Goal: Check status: Check status

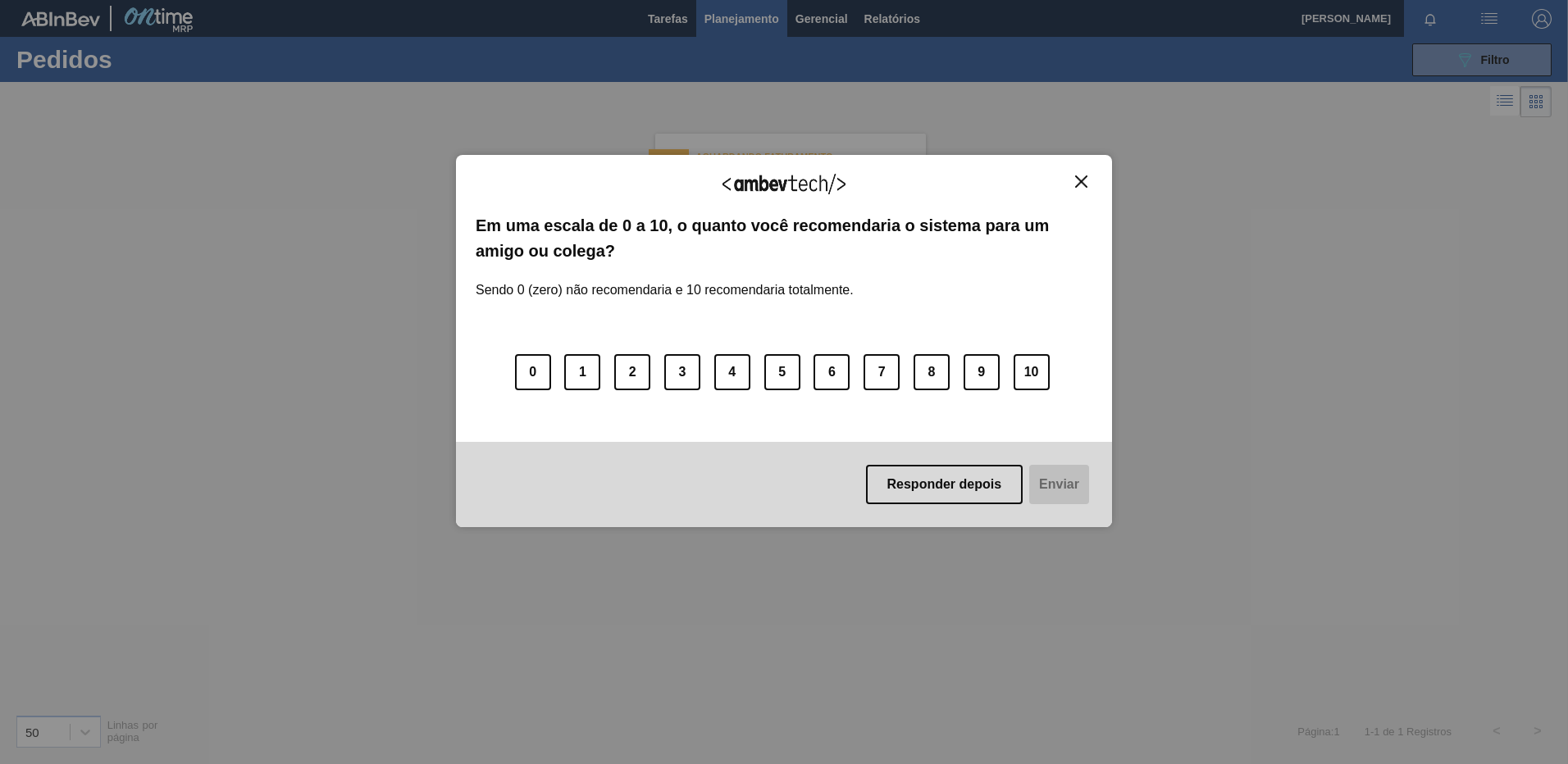
click at [1082, 181] on img "Close" at bounding box center [1080, 181] width 12 height 12
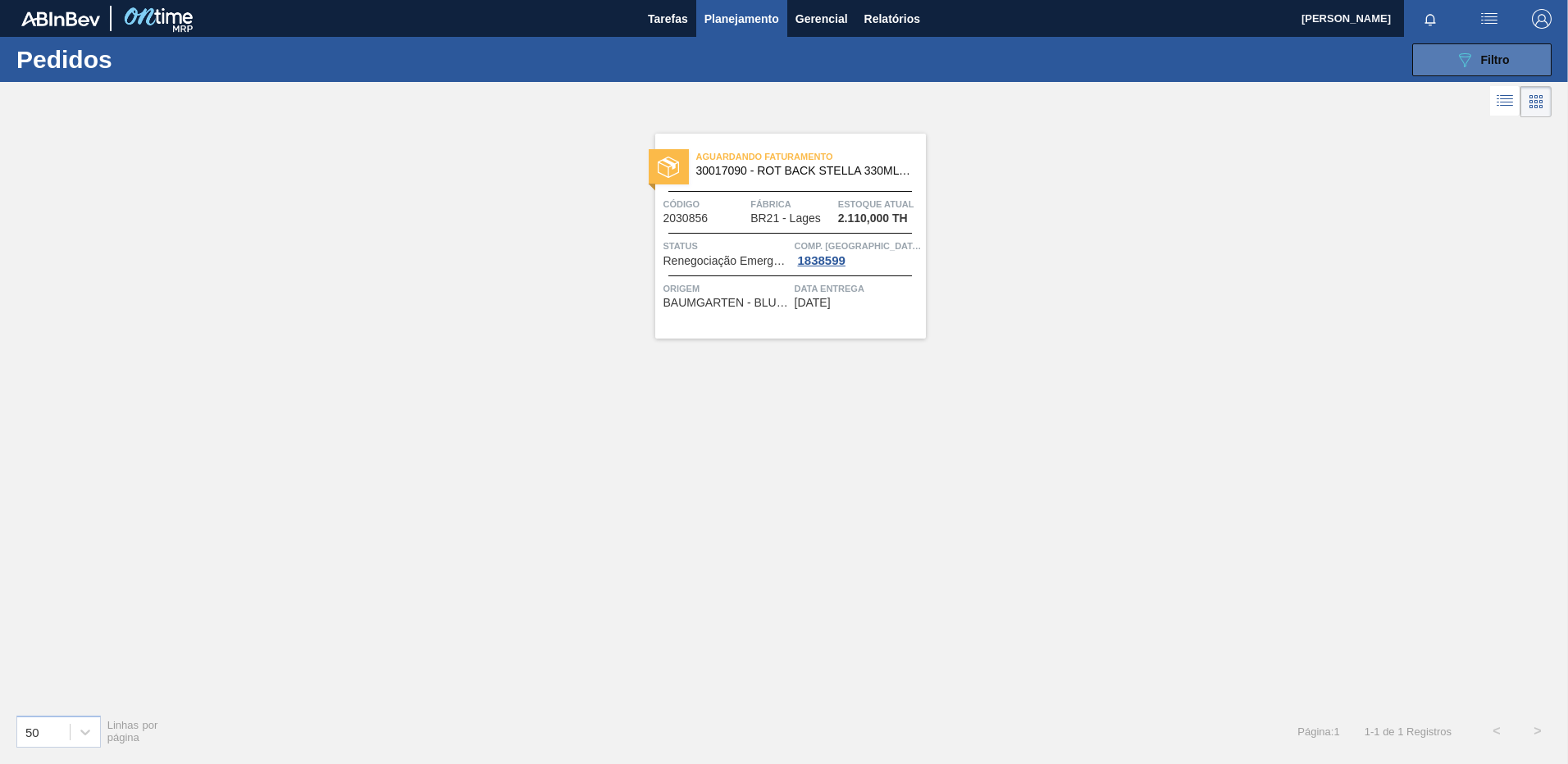
click at [1436, 66] on button "089F7B8B-B2A5-4AFE-B5C0-19BA573D28AC Filtro" at bounding box center [1481, 60] width 139 height 32
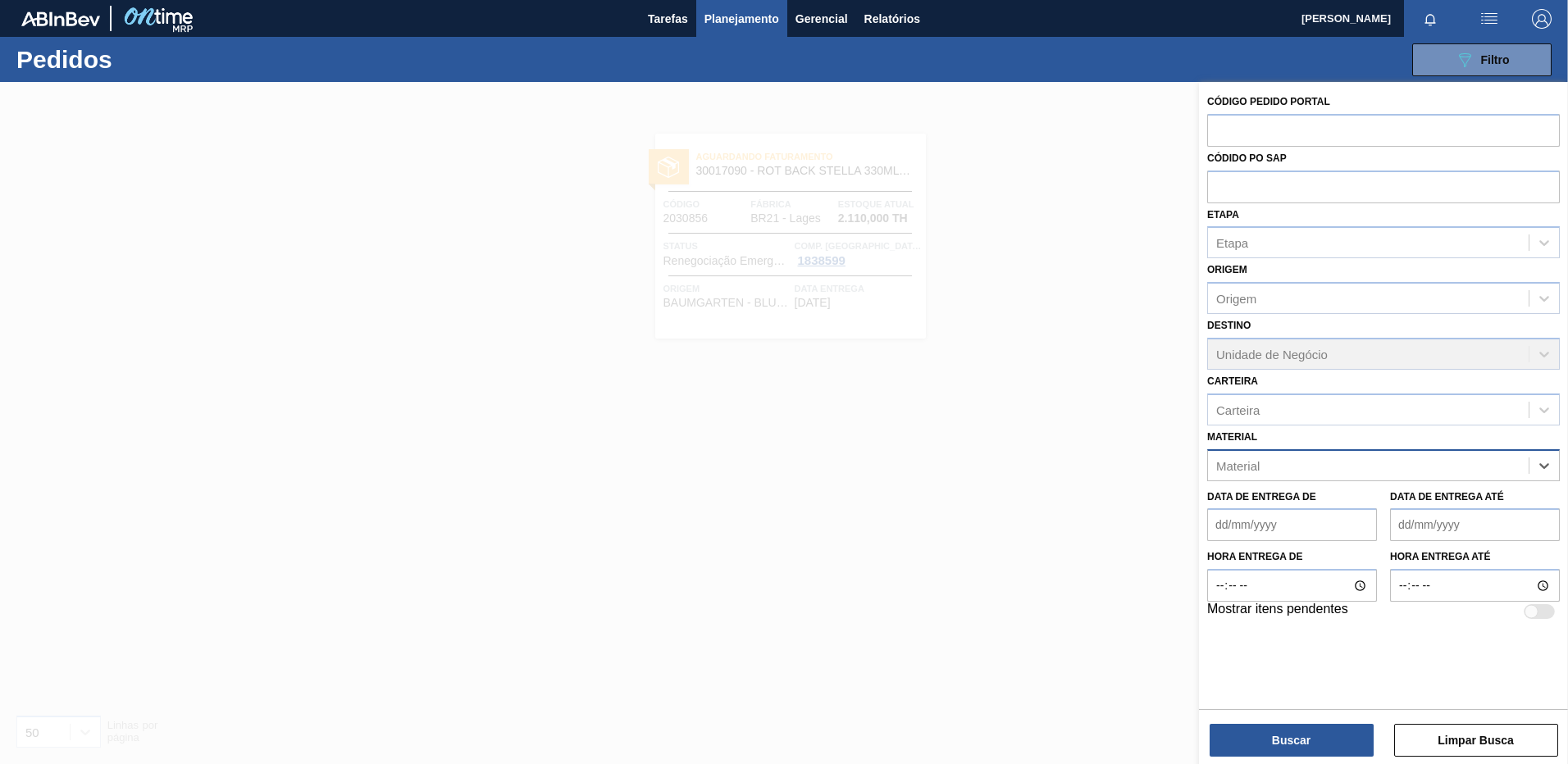
drag, startPoint x: 1515, startPoint y: 462, endPoint x: 1069, endPoint y: 68, distance: 595.1
paste input "30034615"
type input "30034615"
click at [1278, 505] on div "30034615 - LATA 473ML MP BUD ZERO" at bounding box center [1383, 507] width 352 height 30
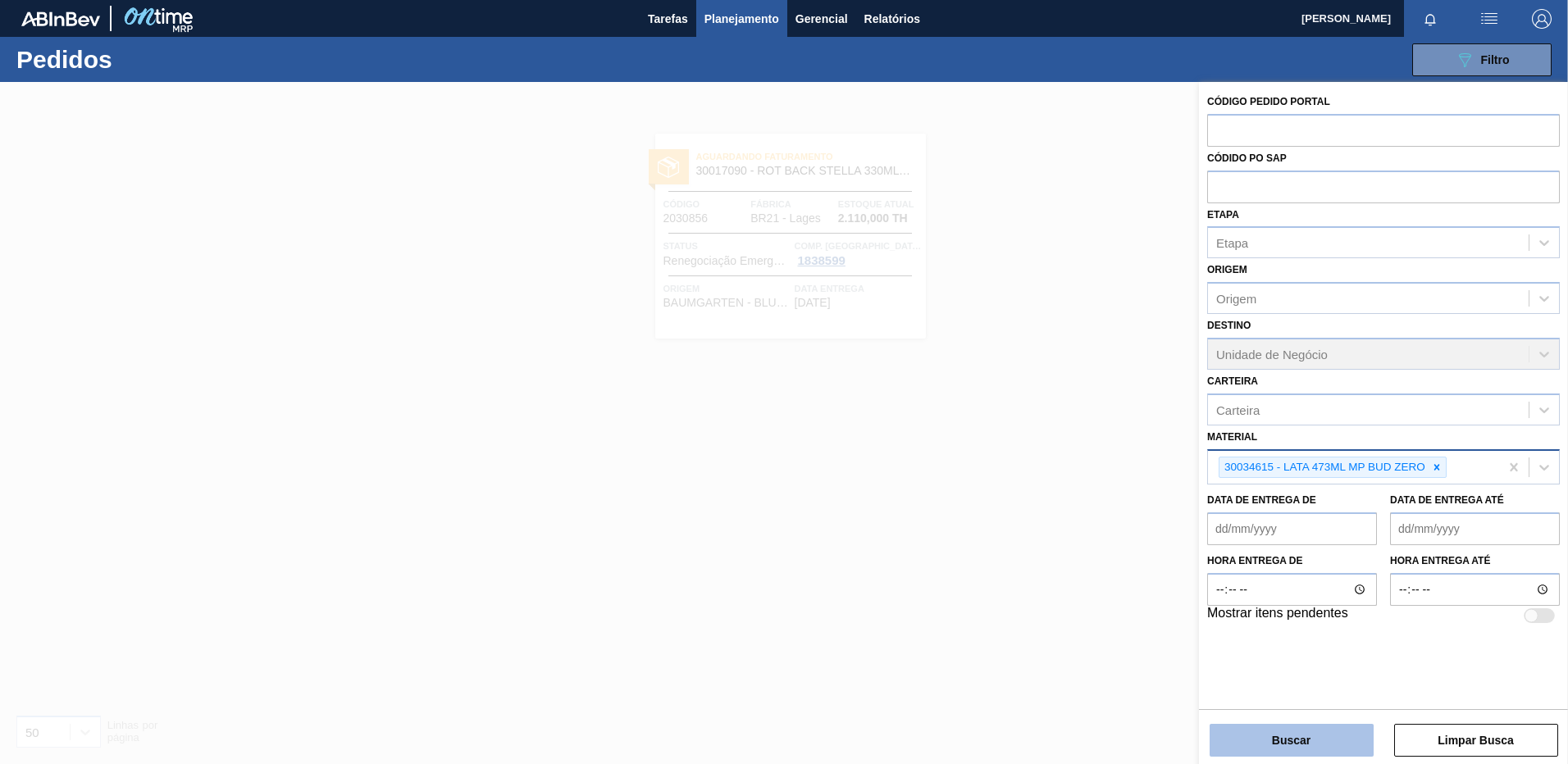
click at [1244, 726] on button "Buscar" at bounding box center [1292, 740] width 164 height 32
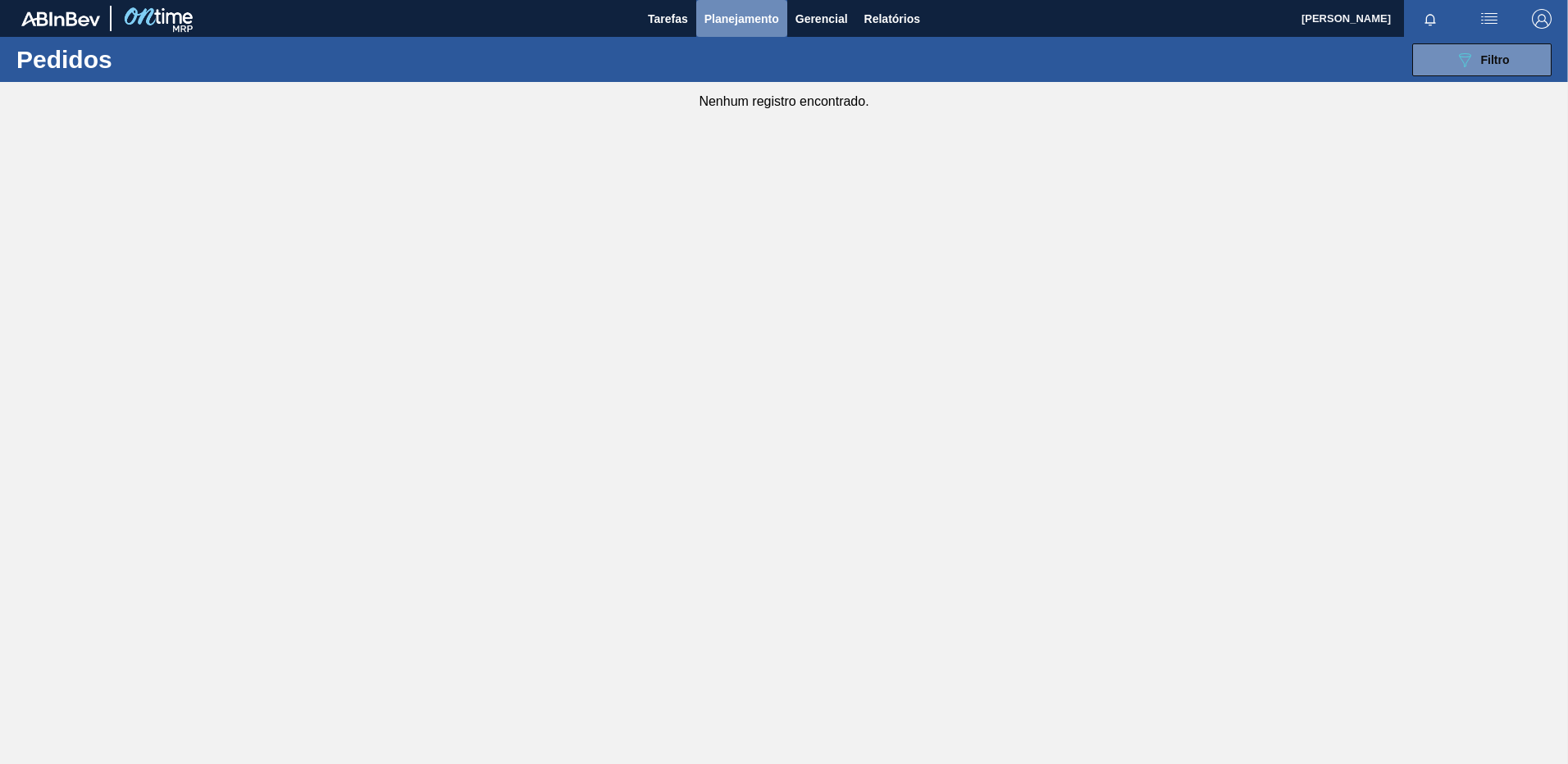
click at [711, 22] on span "Planejamento" at bounding box center [741, 18] width 74 height 20
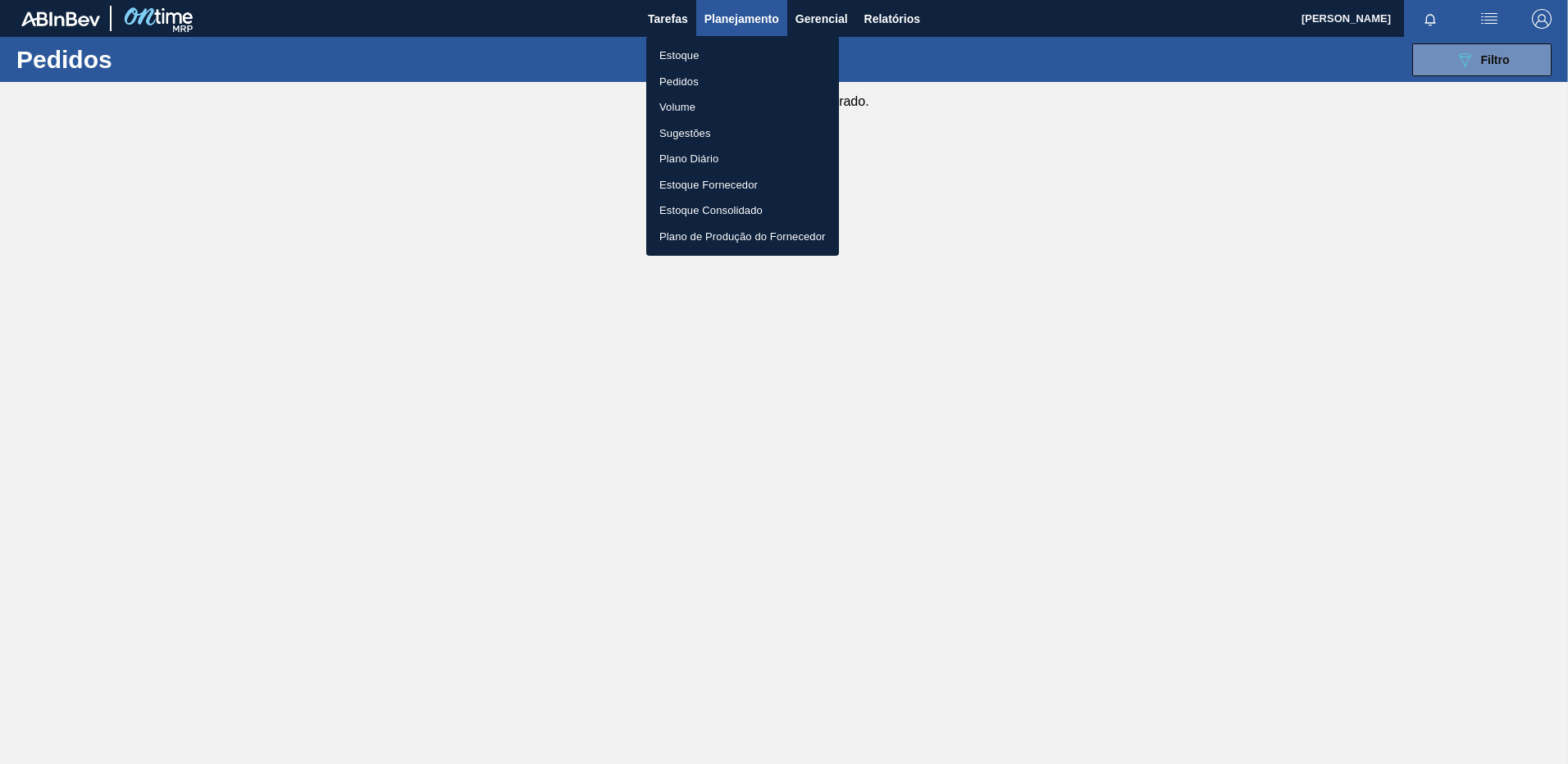
click at [714, 45] on li "Estoque" at bounding box center [742, 56] width 192 height 27
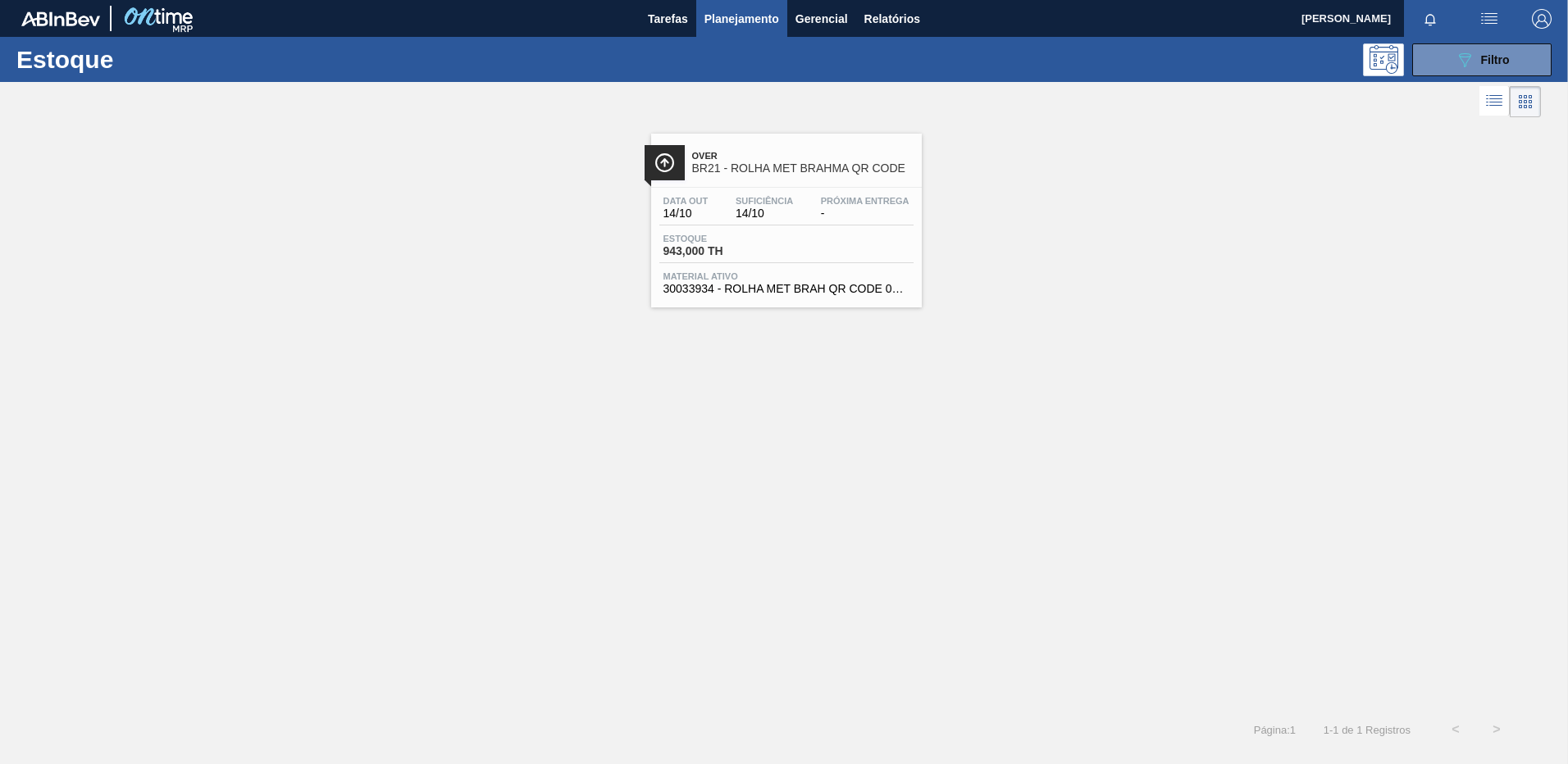
click at [852, 269] on div "Data [DATE] Suficiência 14/10 Próxima Entrega - Estoque 943,000 TH Material ati…" at bounding box center [786, 243] width 271 height 111
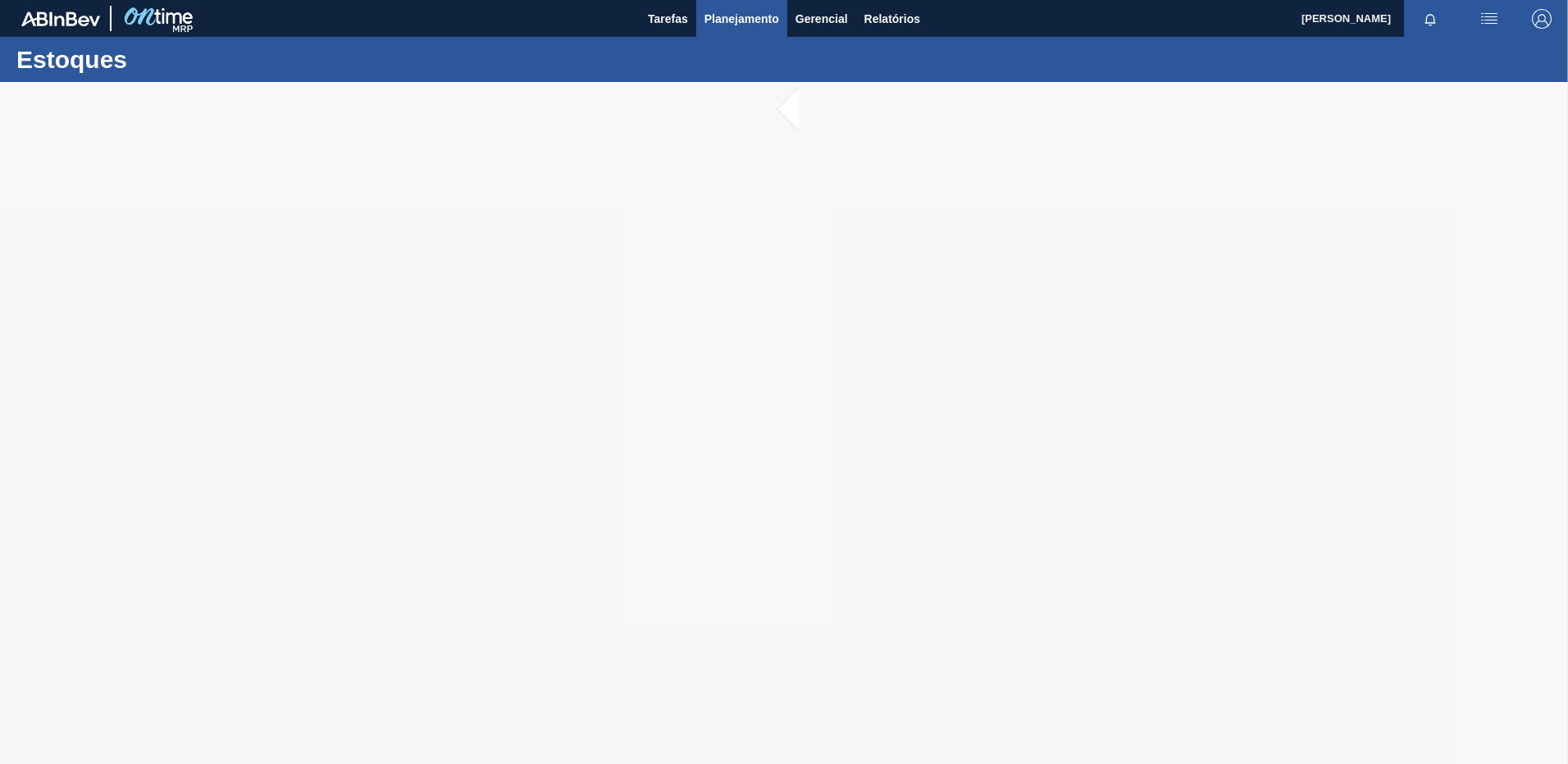
click at [722, 26] on span "Planejamento" at bounding box center [741, 18] width 74 height 20
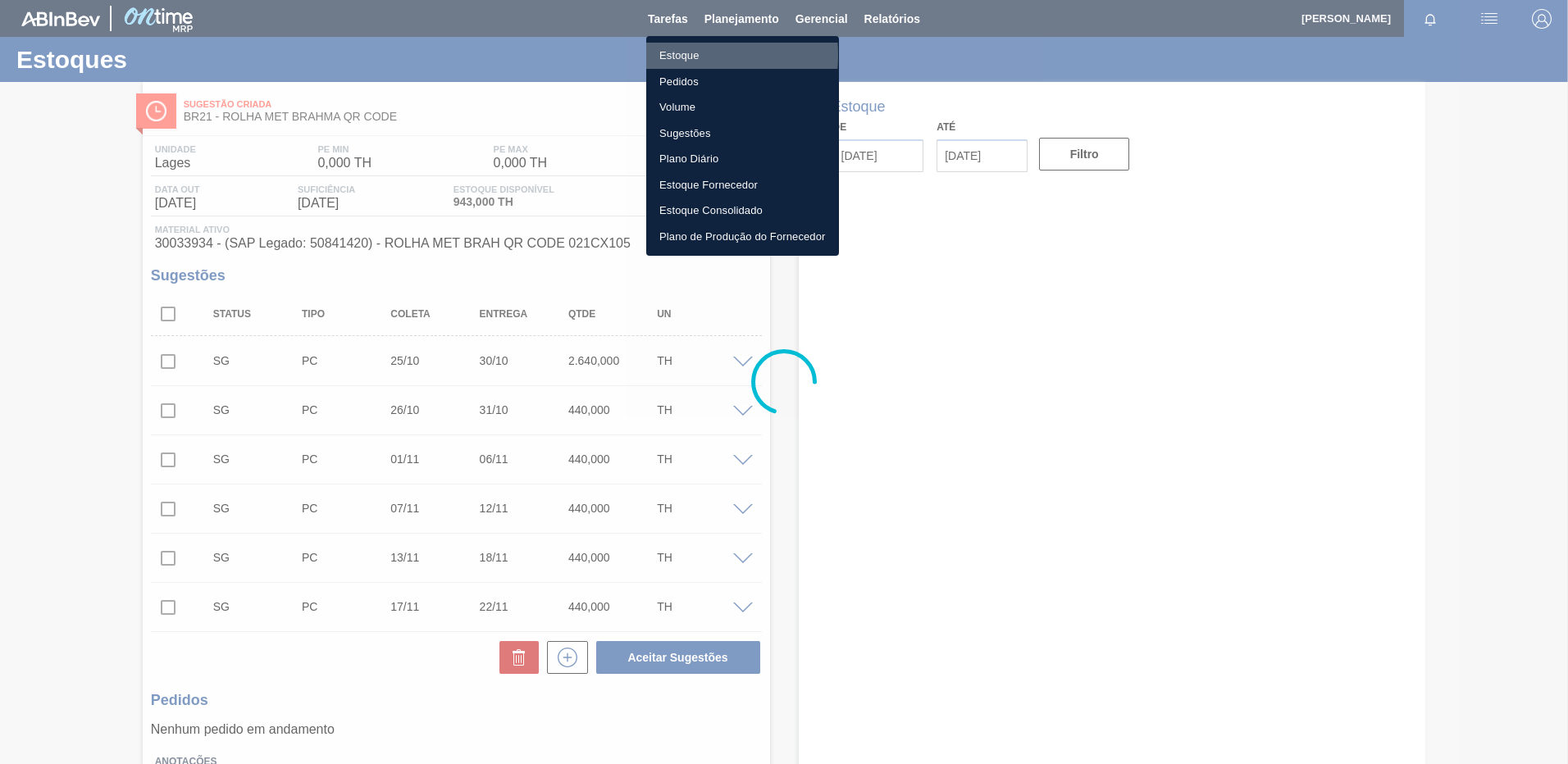
click at [668, 55] on li "Estoque" at bounding box center [742, 56] width 192 height 27
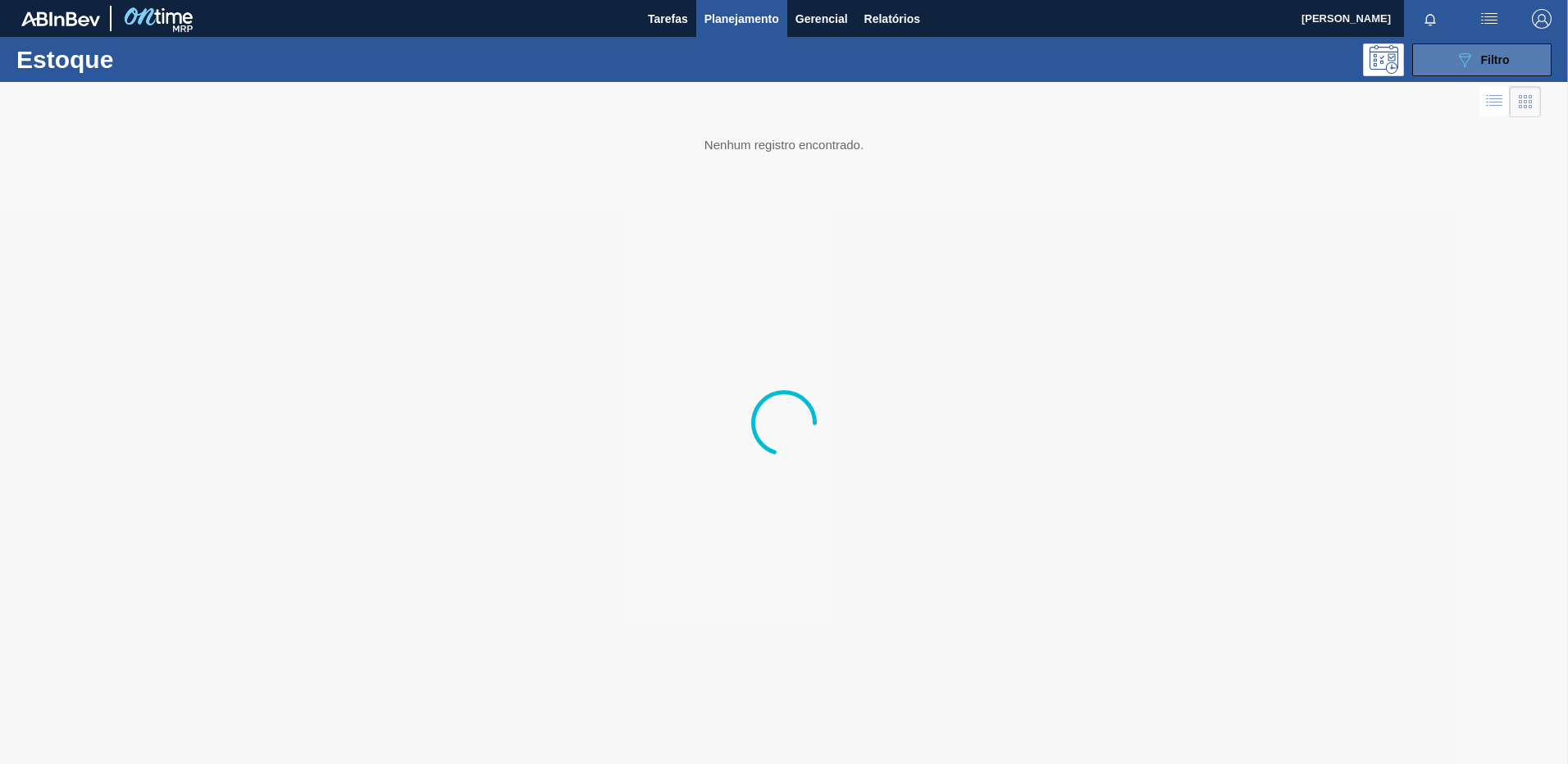
click at [1425, 60] on button "089F7B8B-B2A5-4AFE-B5C0-19BA573D28AC Filtro" at bounding box center [1481, 60] width 139 height 32
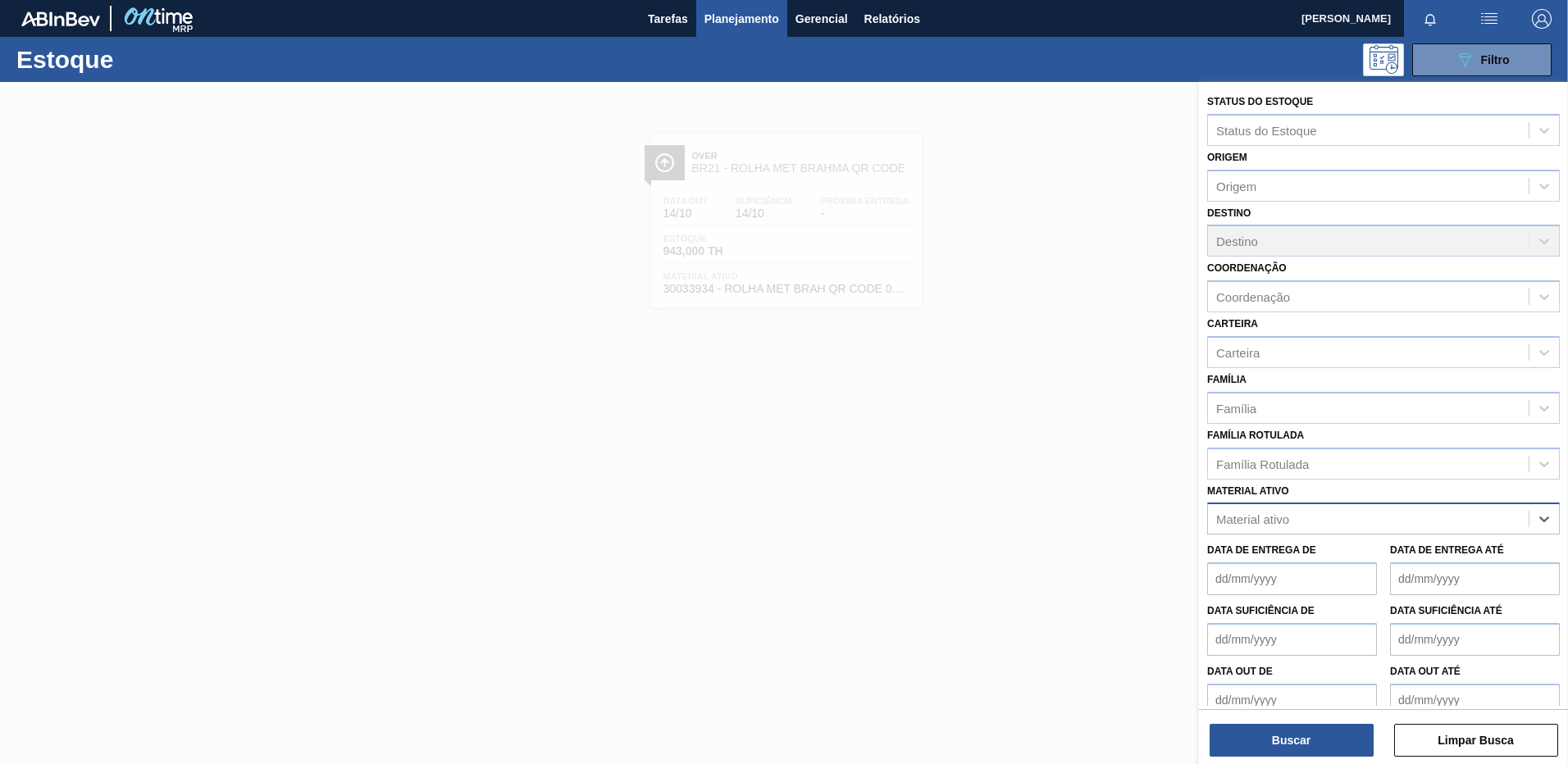
paste ativo "30034615"
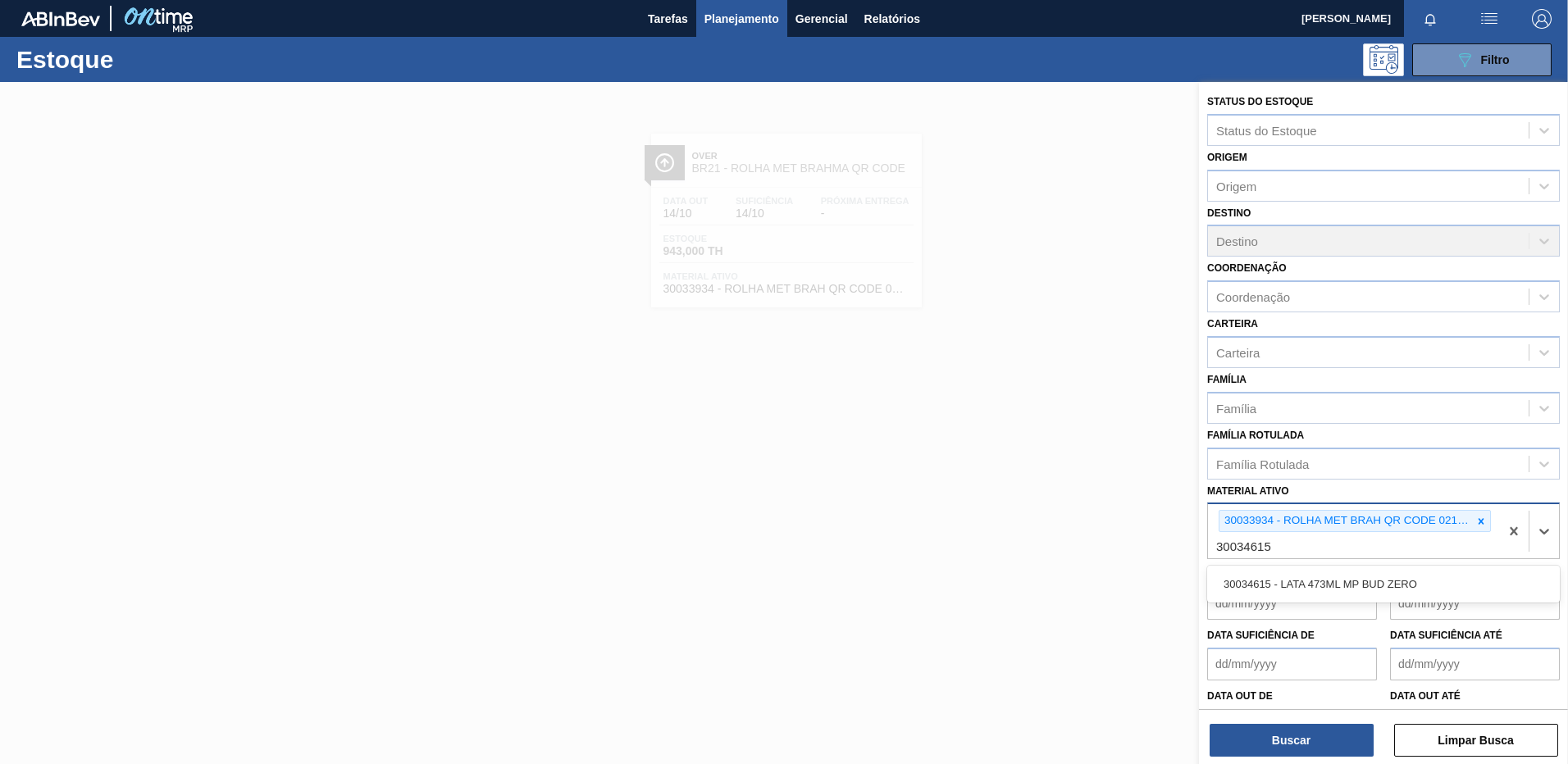
type ativo "30034615"
click at [1366, 586] on div "30034615 - LATA 473ML MP BUD ZERO" at bounding box center [1383, 584] width 352 height 30
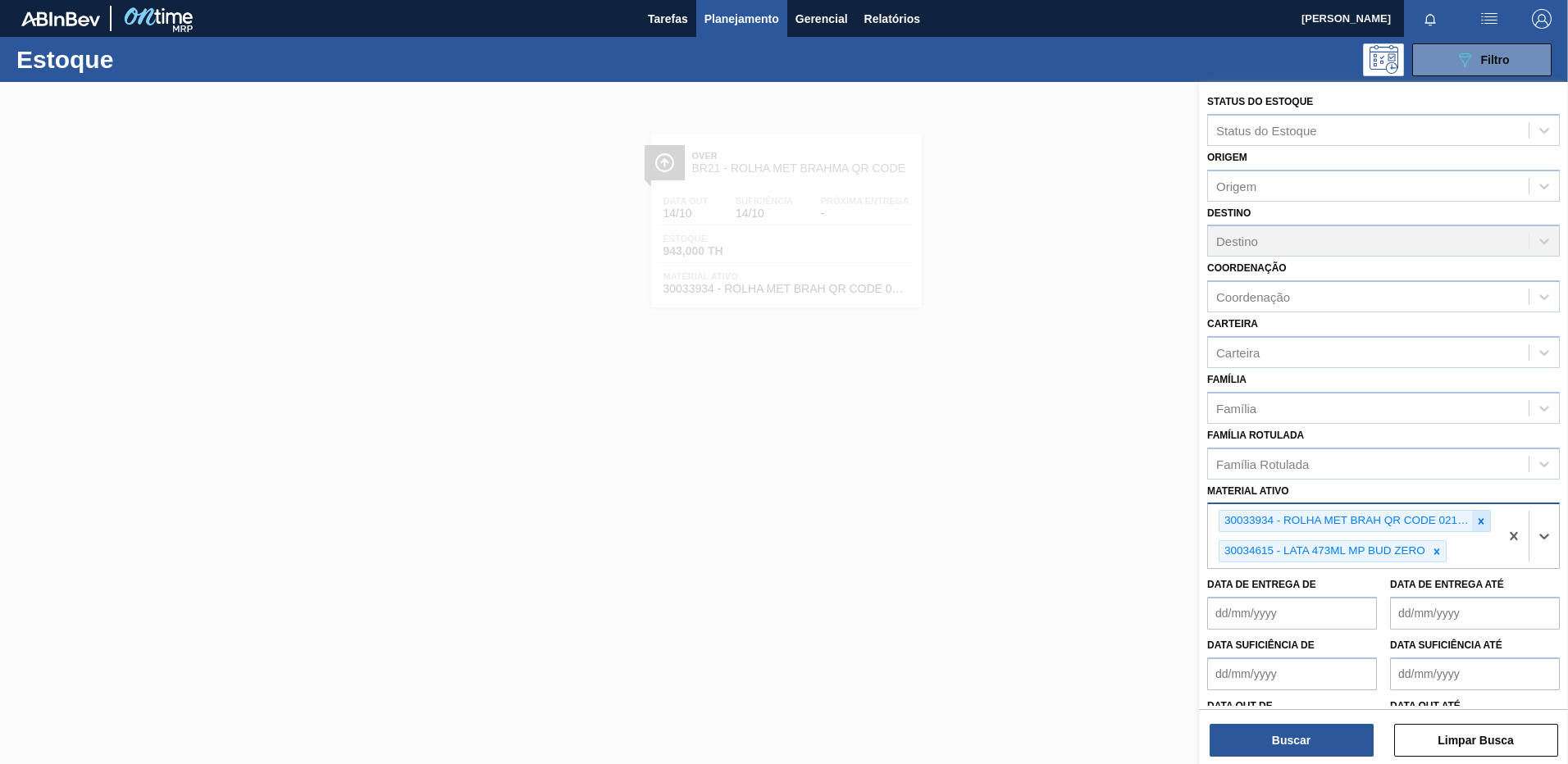
click at [1482, 521] on icon at bounding box center [1481, 521] width 11 height 11
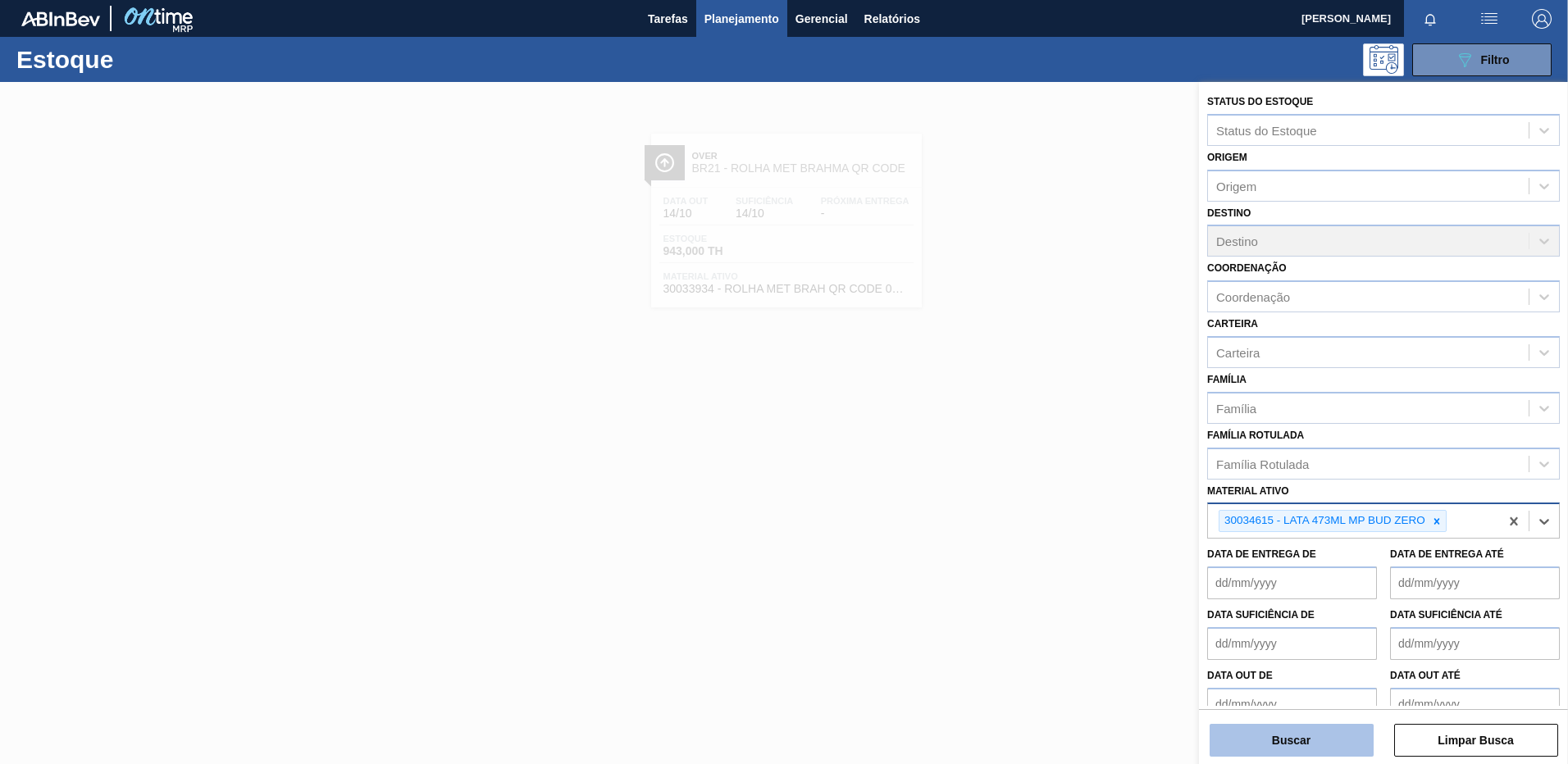
click at [1322, 745] on button "Buscar" at bounding box center [1292, 740] width 164 height 32
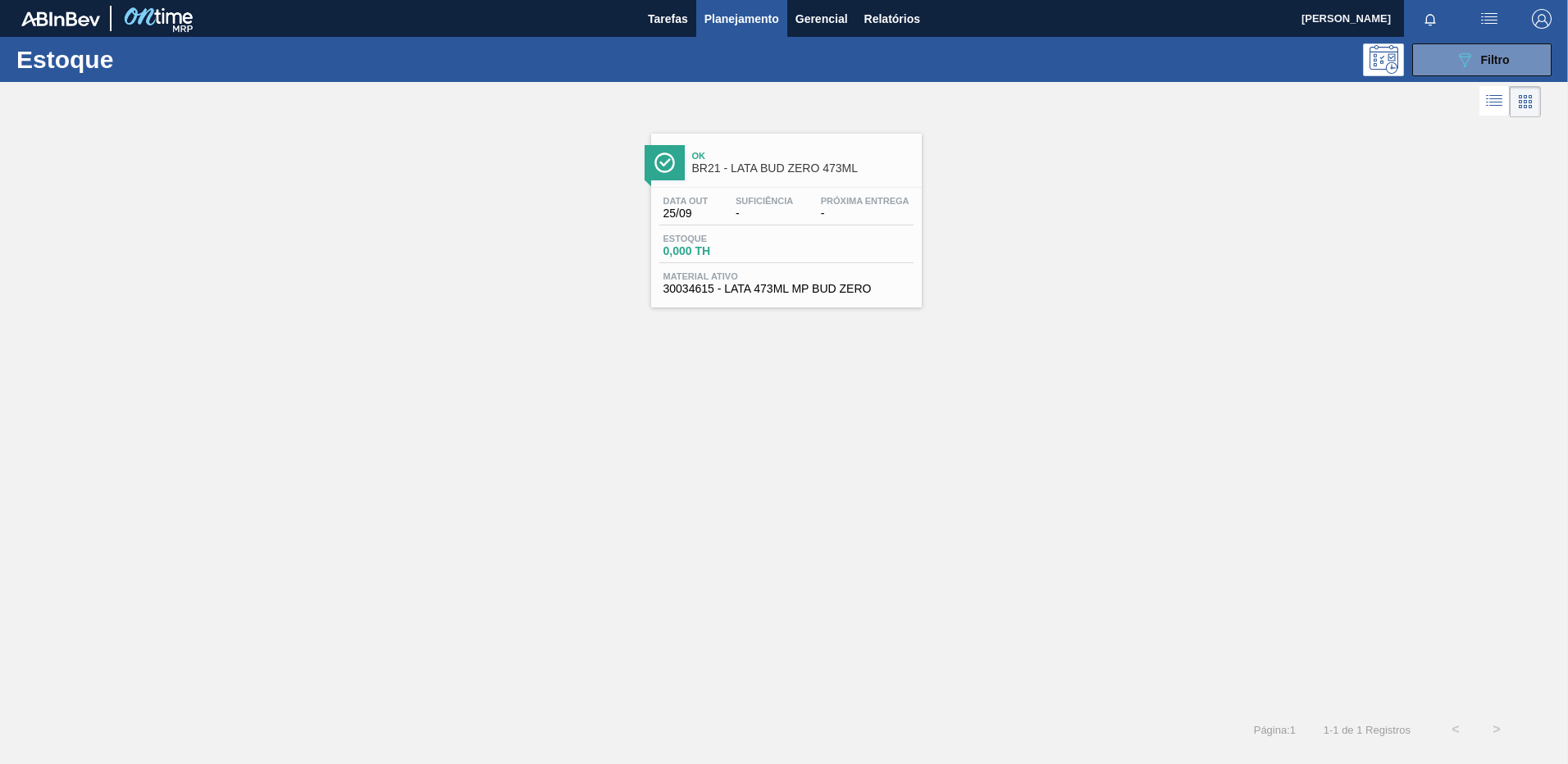
click at [891, 286] on span "30034615 - LATA 473ML MP BUD ZERO" at bounding box center [786, 289] width 246 height 12
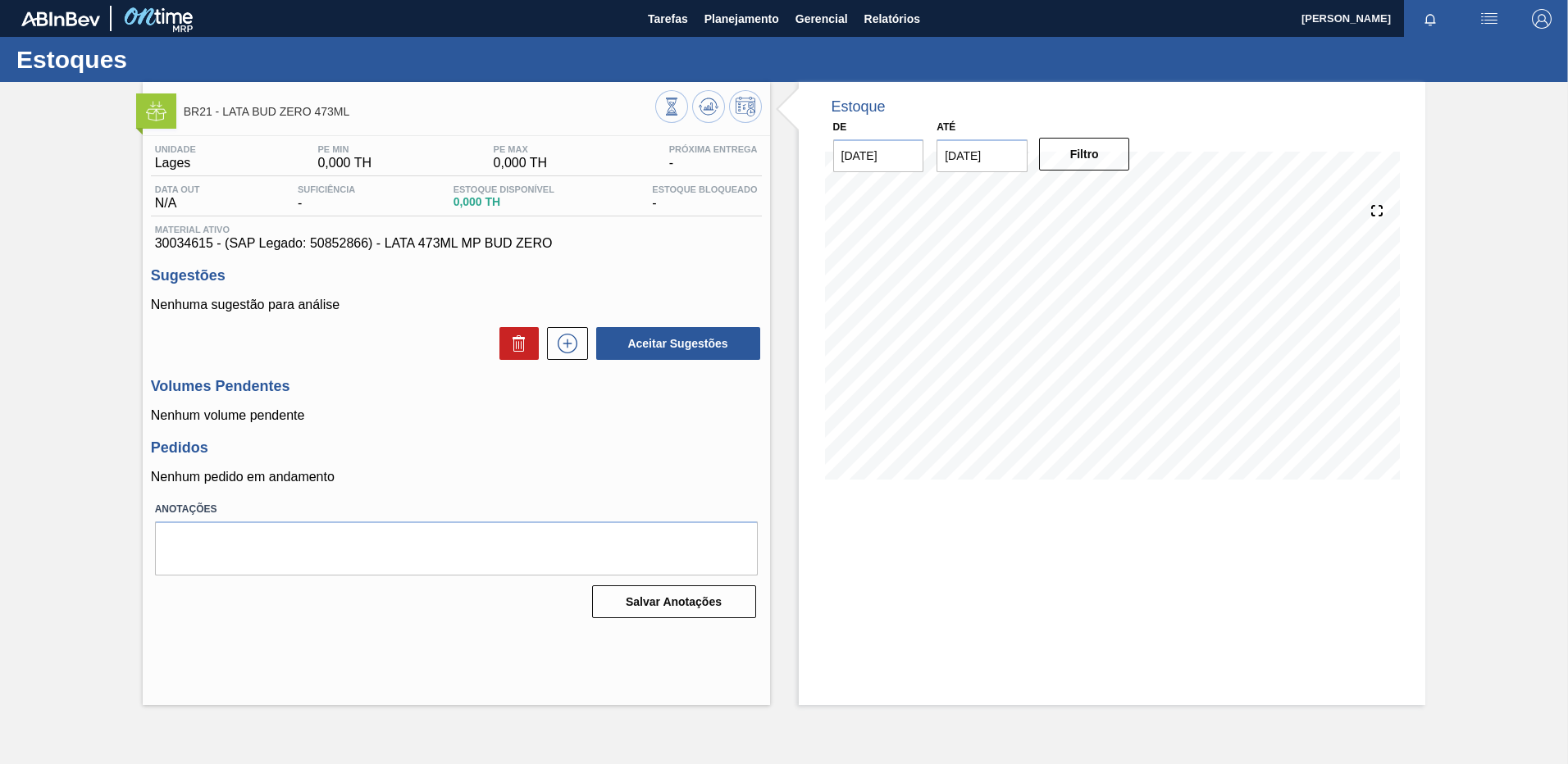
click at [493, 263] on div "Unidade Lages PE MIN 0,000 TH PE MAX 0,000 TH Próxima Entrega - Data out N/A Su…" at bounding box center [456, 380] width 628 height 488
click at [495, 240] on span "30034615 - (SAP Legado: 50852866) - LATA 473ML MP BUD ZERO" at bounding box center [456, 243] width 603 height 14
drag, startPoint x: 495, startPoint y: 240, endPoint x: 384, endPoint y: 224, distance: 112.1
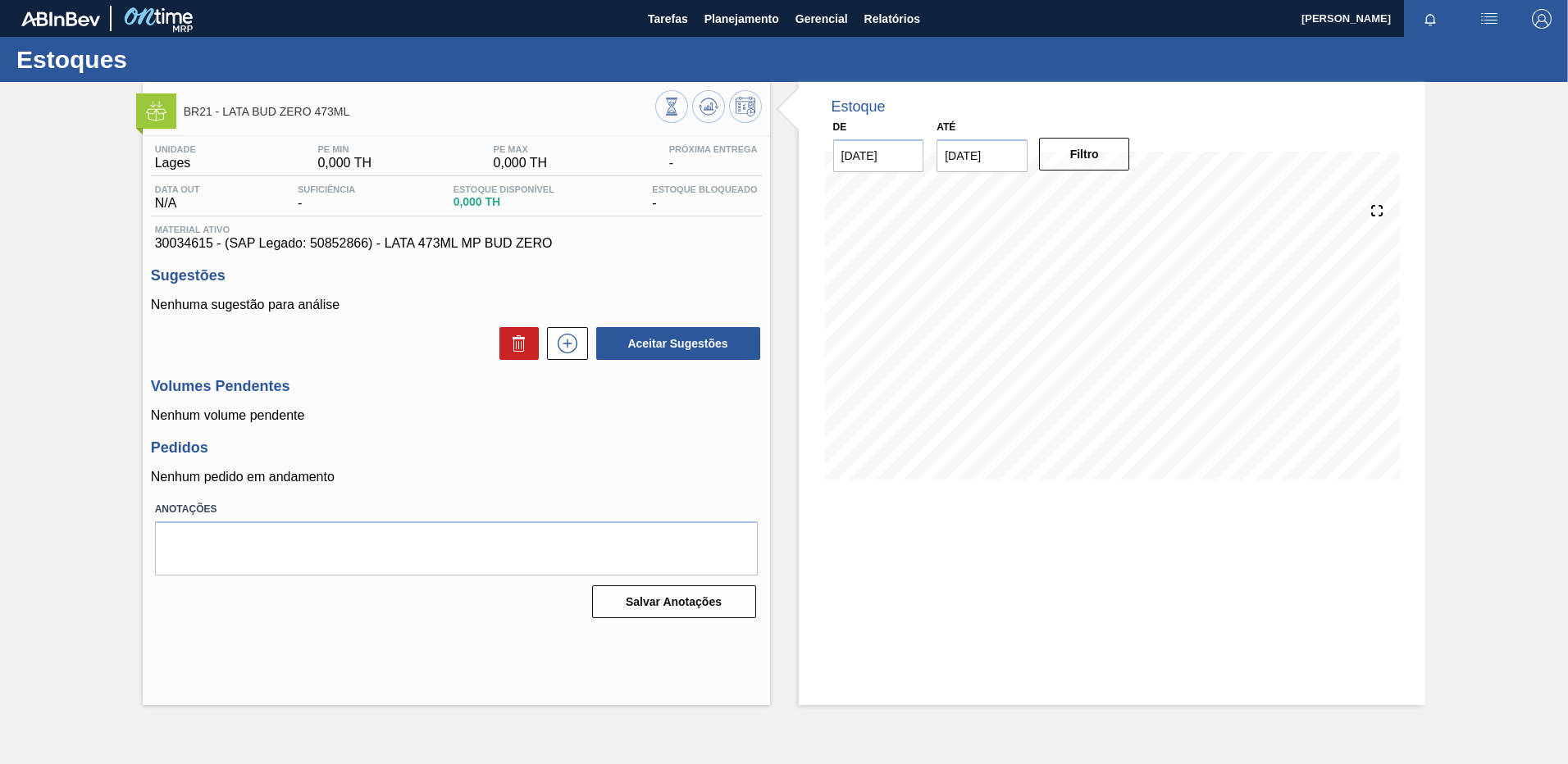
click at [391, 237] on span "30034615 - (SAP Legado: 50852866) - LATA 473ML MP BUD ZERO" at bounding box center [456, 243] width 603 height 14
click at [325, 119] on div "BR21 - LATA BUD ZERO 473ML" at bounding box center [419, 111] width 472 height 37
click at [745, 117] on button at bounding box center [745, 107] width 32 height 32
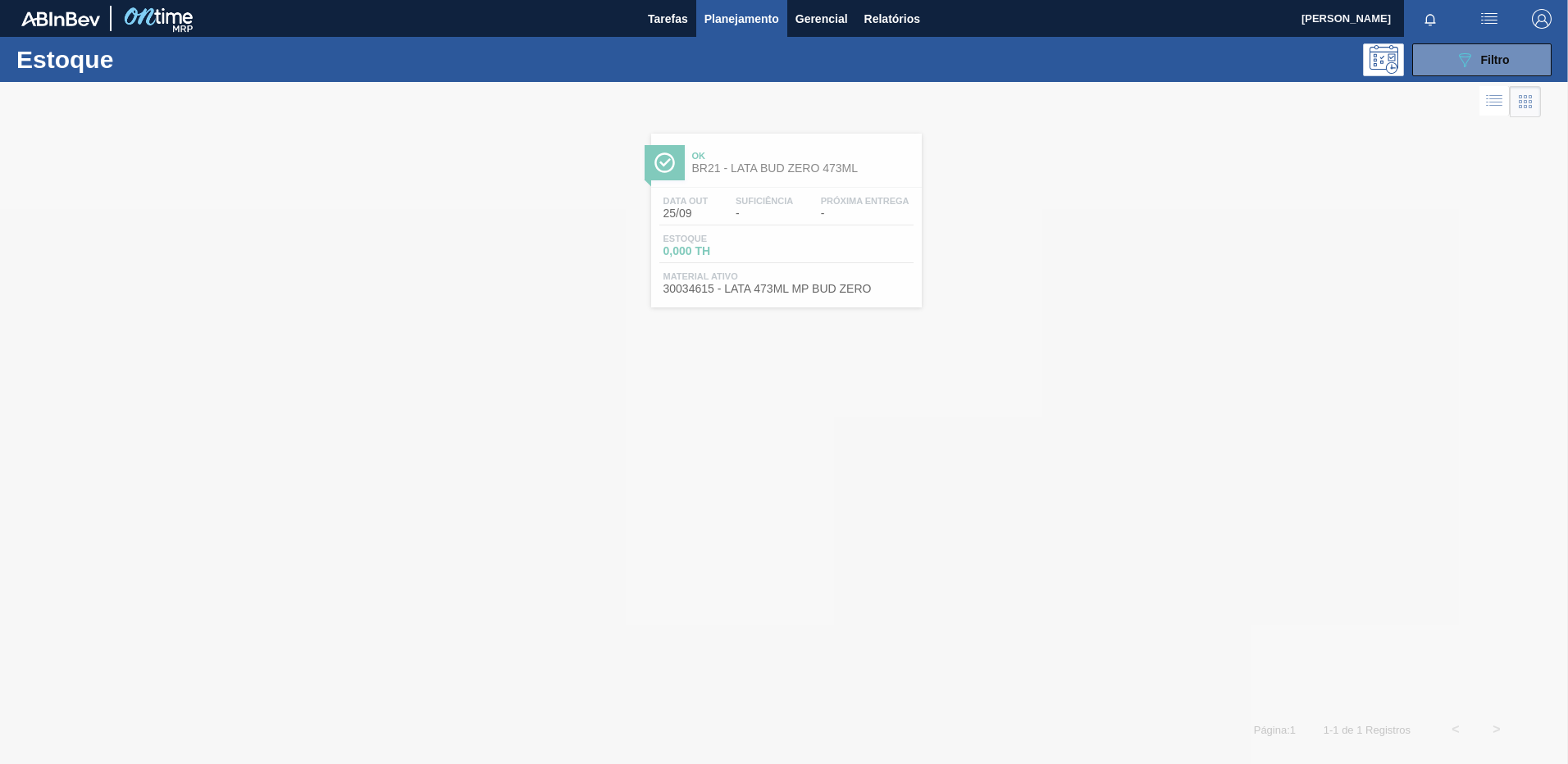
click at [714, 232] on div at bounding box center [784, 423] width 1568 height 682
click at [714, 233] on span "Estoque" at bounding box center [720, 238] width 115 height 10
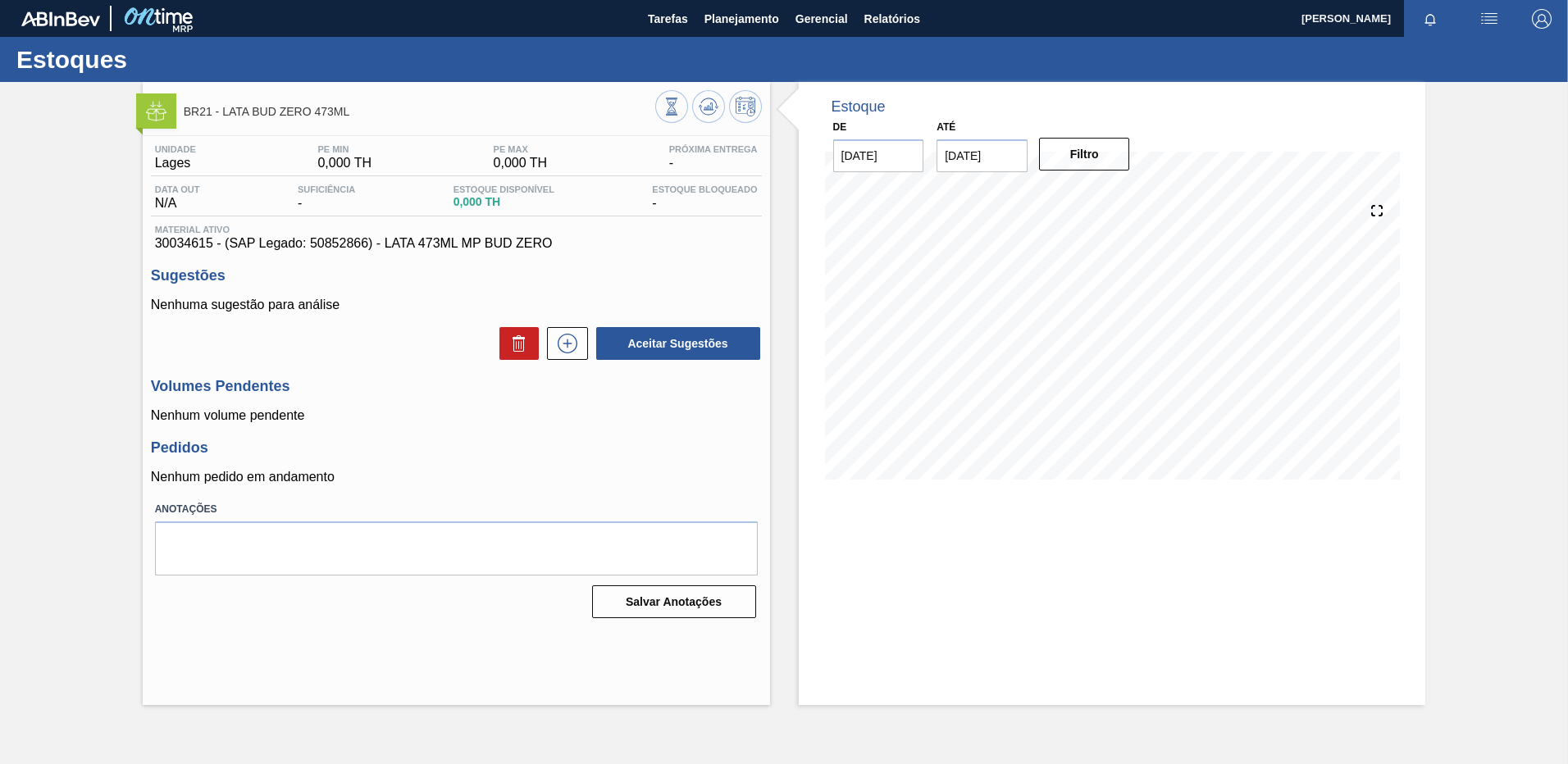
click at [372, 311] on p "Nenhuma sugestão para análise" at bounding box center [455, 304] width 611 height 14
click at [359, 324] on div "Nenhuma sugestão para análise Aceitar Sugestões" at bounding box center [455, 329] width 611 height 64
click at [356, 257] on div "Unidade Lages PE MIN 0,000 TH PE MAX 0,000 TH Próxima Entrega - Data out N/A Su…" at bounding box center [456, 380] width 628 height 488
click at [462, 232] on span "Material ativo" at bounding box center [456, 230] width 603 height 10
click at [360, 223] on div "Unidade Lages PE MIN 0,000 TH PE MAX 0,000 TH Próxima Entrega - Data out N/A Su…" at bounding box center [455, 197] width 611 height 107
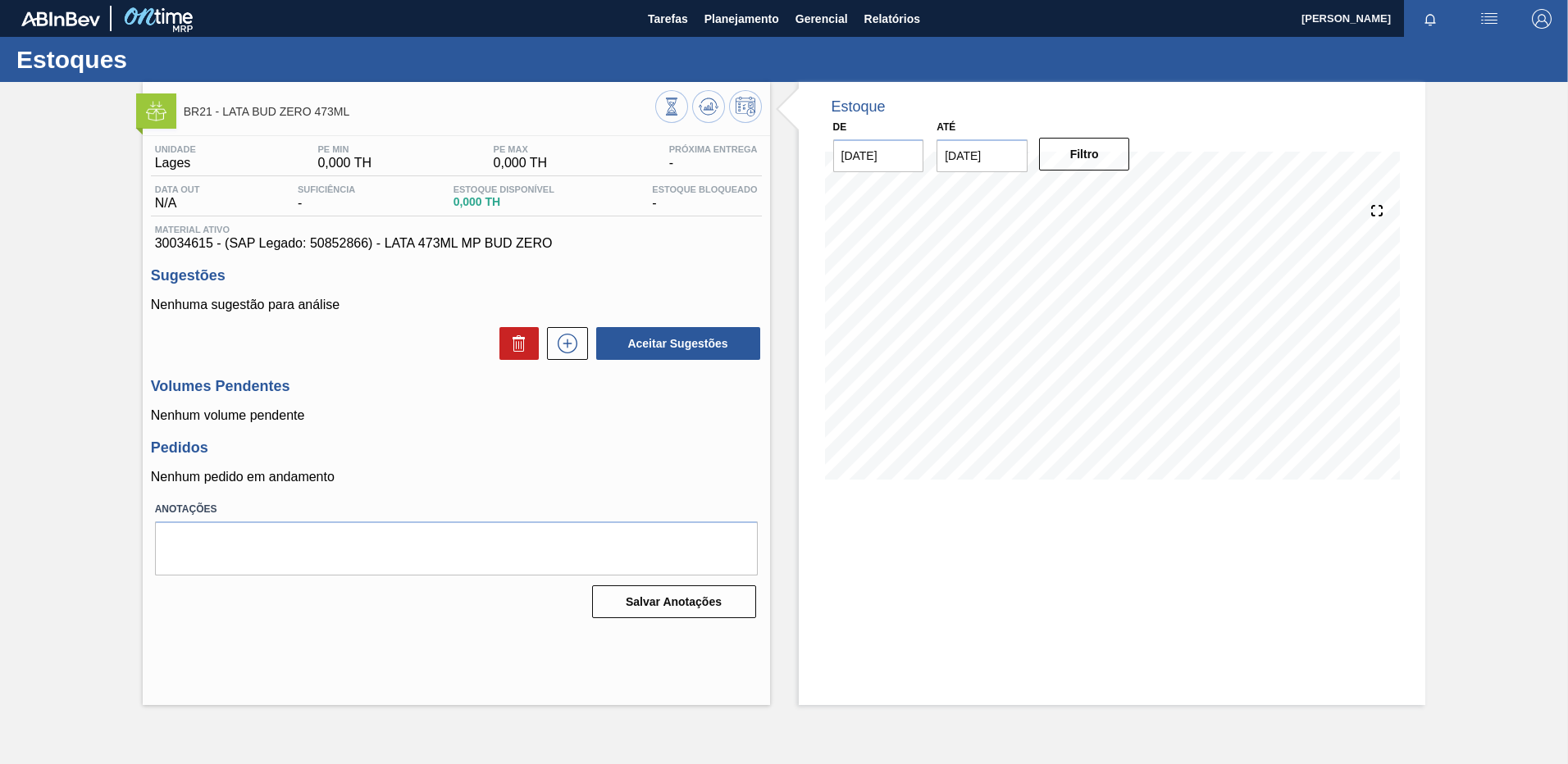
click at [359, 229] on span "Material ativo" at bounding box center [456, 230] width 603 height 10
click at [986, 167] on input "[DATE]" at bounding box center [982, 155] width 91 height 32
drag, startPoint x: 312, startPoint y: 130, endPoint x: 716, endPoint y: 103, distance: 404.9
drag, startPoint x: 716, startPoint y: 103, endPoint x: 648, endPoint y: 249, distance: 161.1
click at [648, 249] on span "30034615 - (SAP Legado: 50852866) - LATA 473ML MP BUD ZERO" at bounding box center [456, 243] width 603 height 14
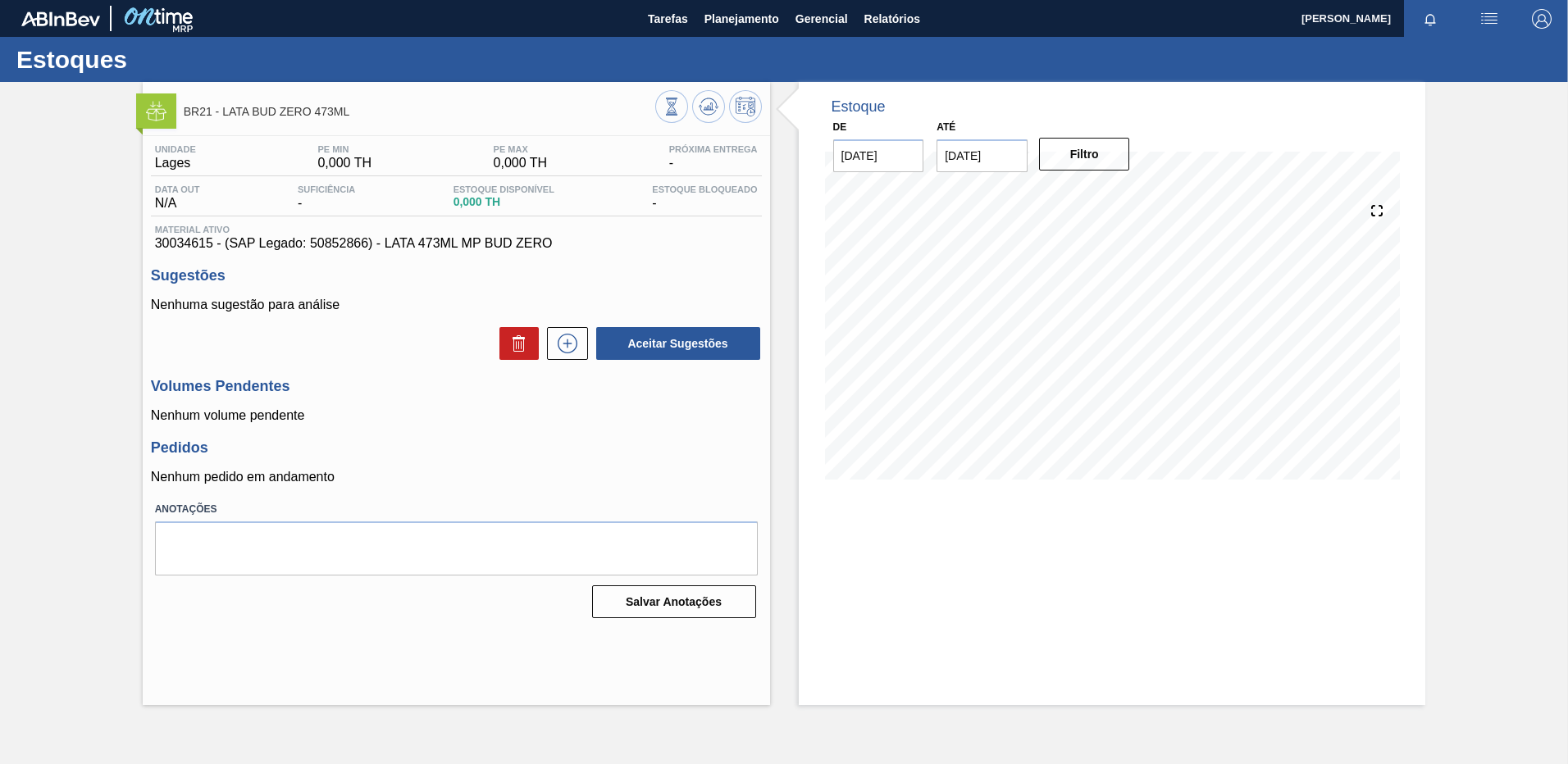
click at [232, 291] on div "Sugestões Nenhuma sugestão para análise Aceitar Sugestões" at bounding box center [455, 314] width 611 height 94
click at [245, 265] on div "Unidade Lages PE MIN 0,000 TH PE MAX 0,000 TH Próxima Entrega - Data out N/A Su…" at bounding box center [456, 380] width 628 height 488
click at [501, 237] on span "30034615 - (SAP Legado: 50852866) - LATA 473ML MP BUD ZERO" at bounding box center [456, 243] width 603 height 14
click at [724, 115] on div at bounding box center [709, 109] width 107 height 37
click at [733, 114] on button at bounding box center [745, 107] width 32 height 32
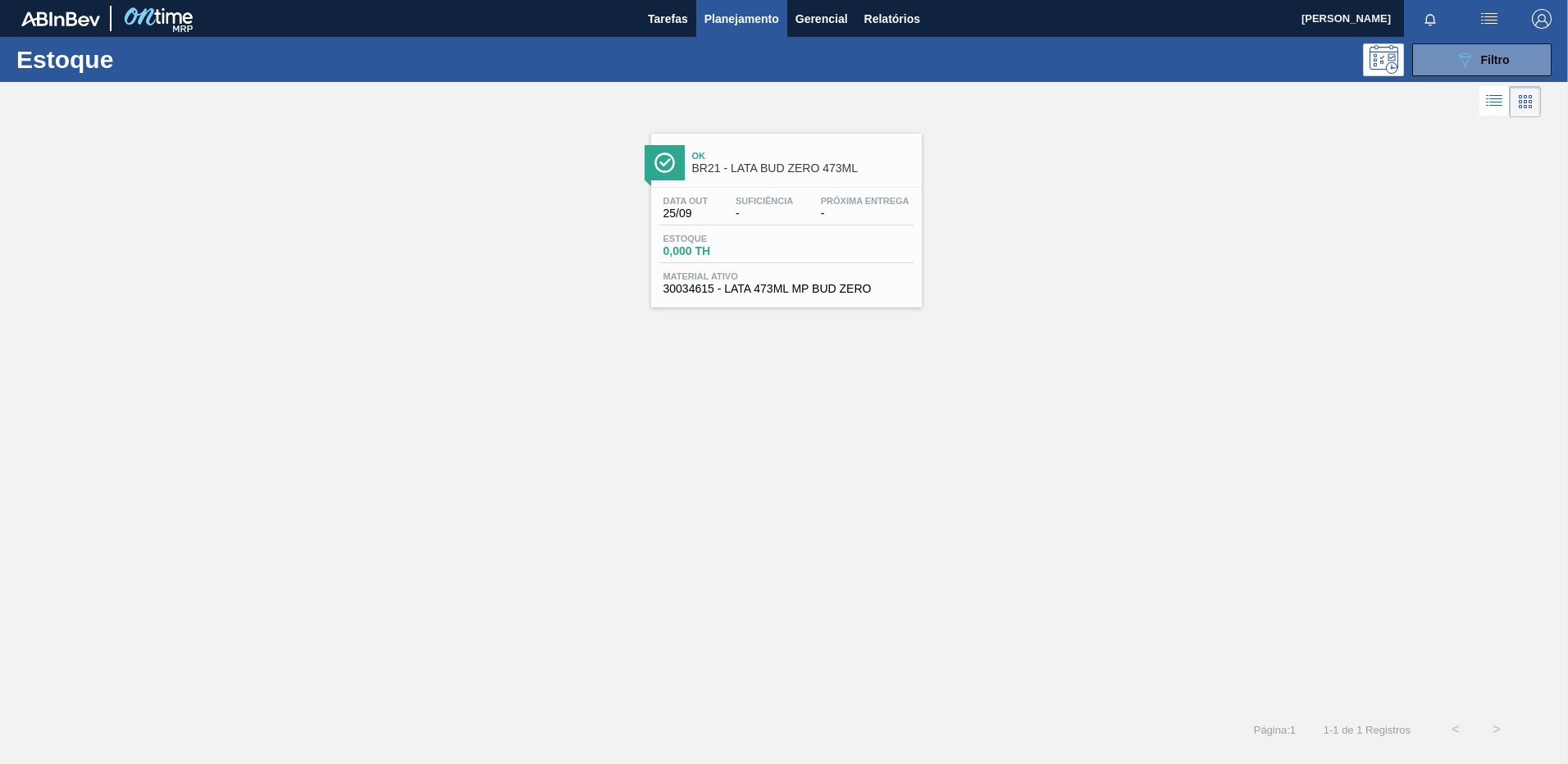
click at [899, 249] on div "Estoque 0,000 TH" at bounding box center [786, 248] width 254 height 30
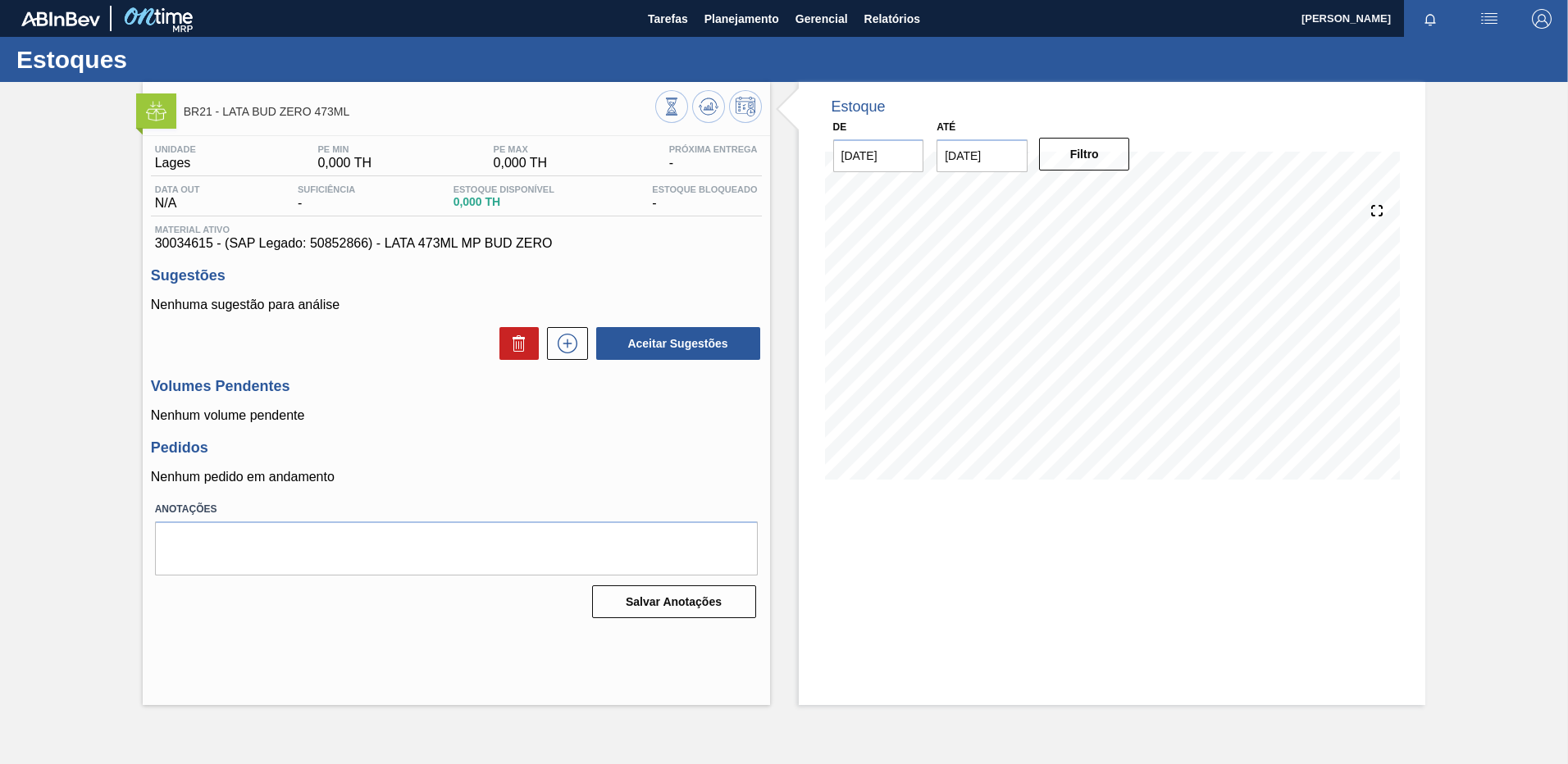
click at [704, 110] on icon at bounding box center [708, 107] width 10 height 8
click at [668, 114] on icon at bounding box center [671, 106] width 9 height 15
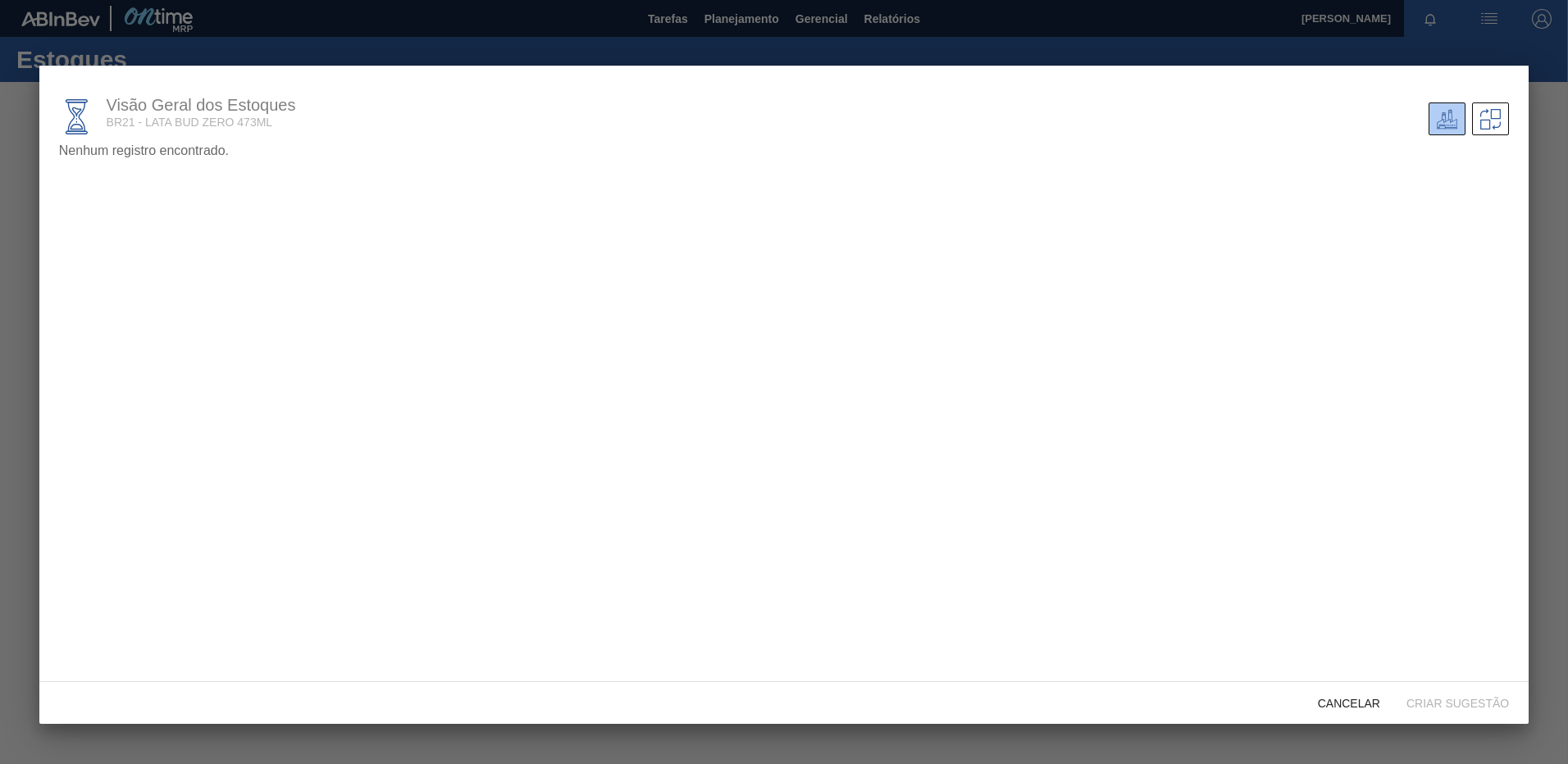
click at [184, 144] on div "Visão Geral dos Estoques BR21 - LATA BUD ZERO 473ML" at bounding box center [425, 116] width 732 height 62
click at [185, 144] on div "Visão Geral dos Estoques BR21 - LATA BUD ZERO 473ML" at bounding box center [425, 116] width 732 height 62
drag, startPoint x: 185, startPoint y: 144, endPoint x: 196, endPoint y: 132, distance: 16.3
click at [196, 132] on div "Visão Geral dos Estoques BR21 - LATA BUD ZERO 473ML" at bounding box center [425, 116] width 732 height 62
click at [1345, 702] on span "Cancelar" at bounding box center [1349, 704] width 89 height 13
